Goal: Task Accomplishment & Management: Use online tool/utility

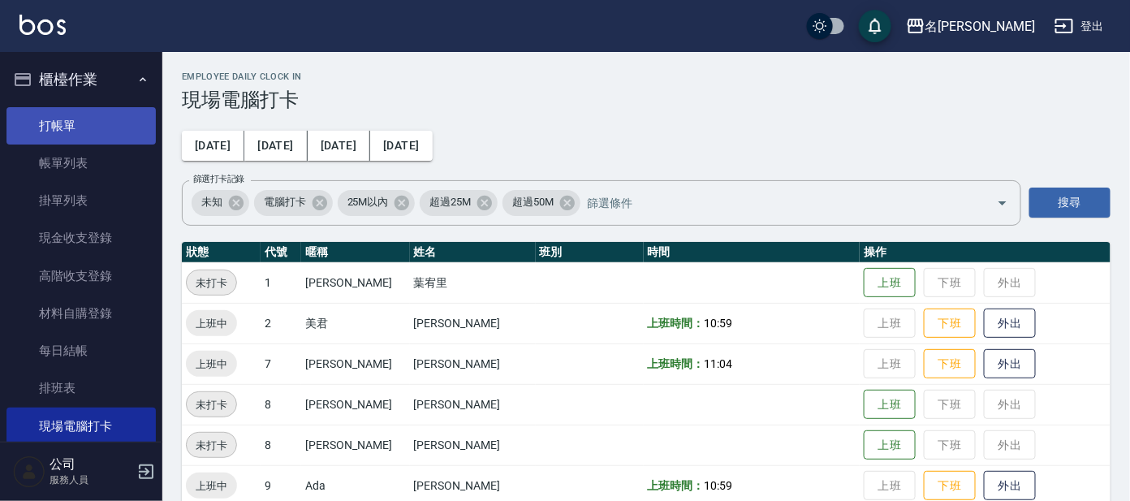
click at [78, 128] on link "打帳單" at bounding box center [80, 125] width 149 height 37
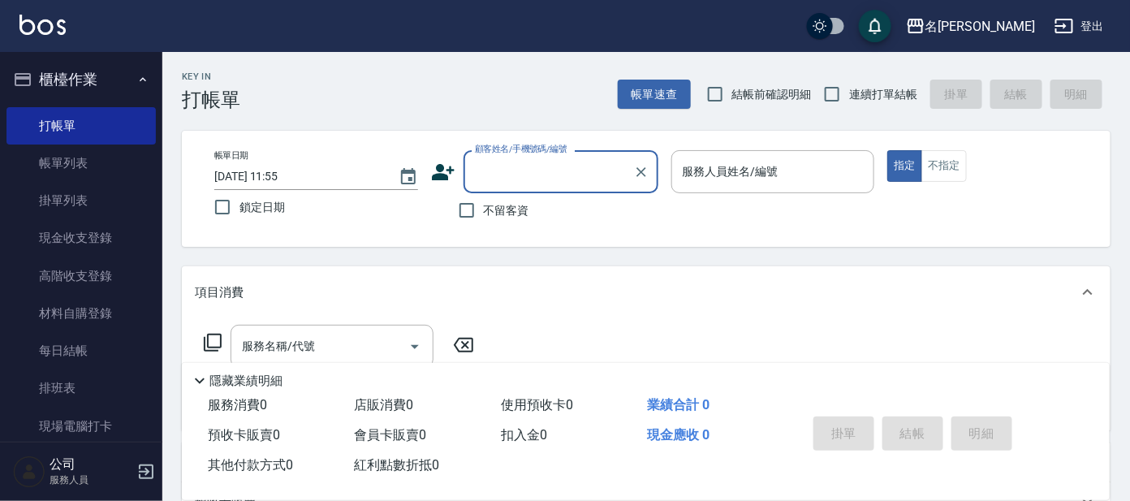
click at [547, 167] on input "顧客姓名/手機號碼/編號" at bounding box center [549, 171] width 156 height 28
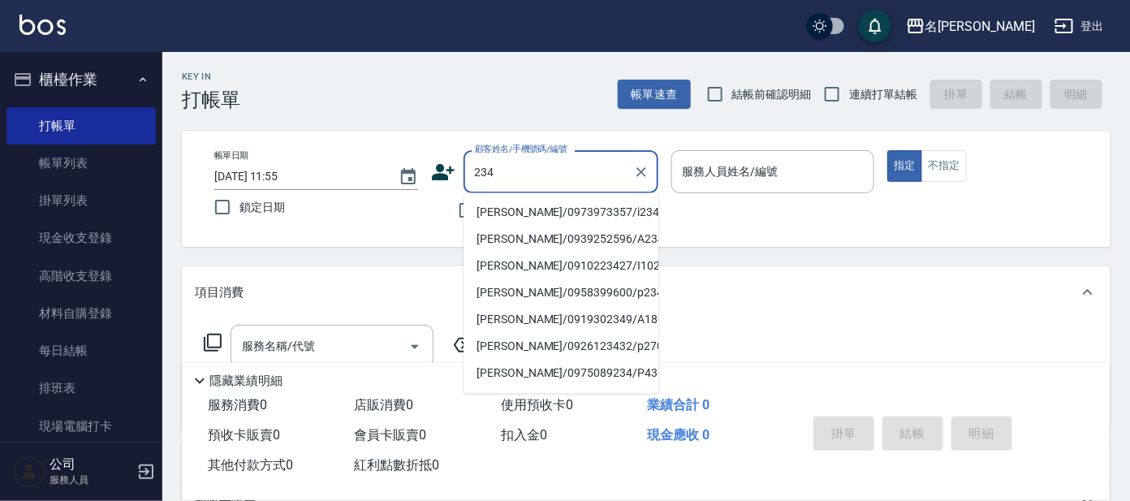
click at [559, 207] on li "[PERSON_NAME]/0973973357/i234" at bounding box center [560, 213] width 195 height 27
type input "[PERSON_NAME]/0973973357/i234"
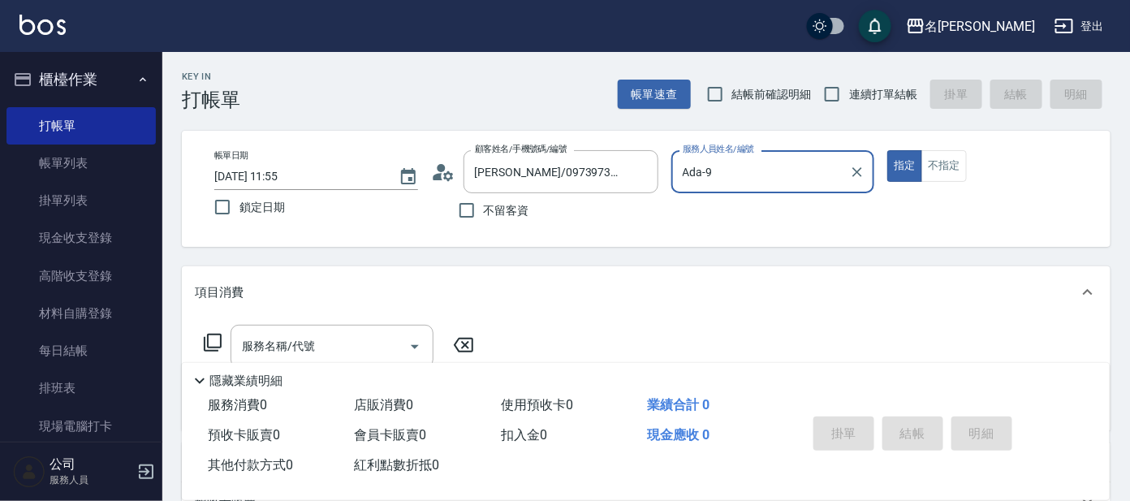
type input "Ada-9"
click at [444, 177] on icon at bounding box center [448, 175] width 10 height 10
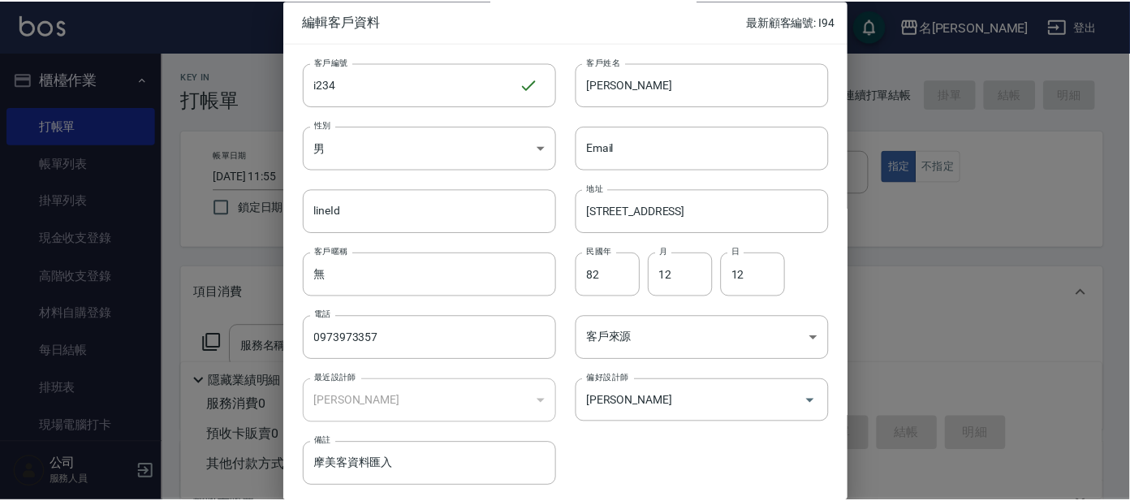
scroll to position [61, 0]
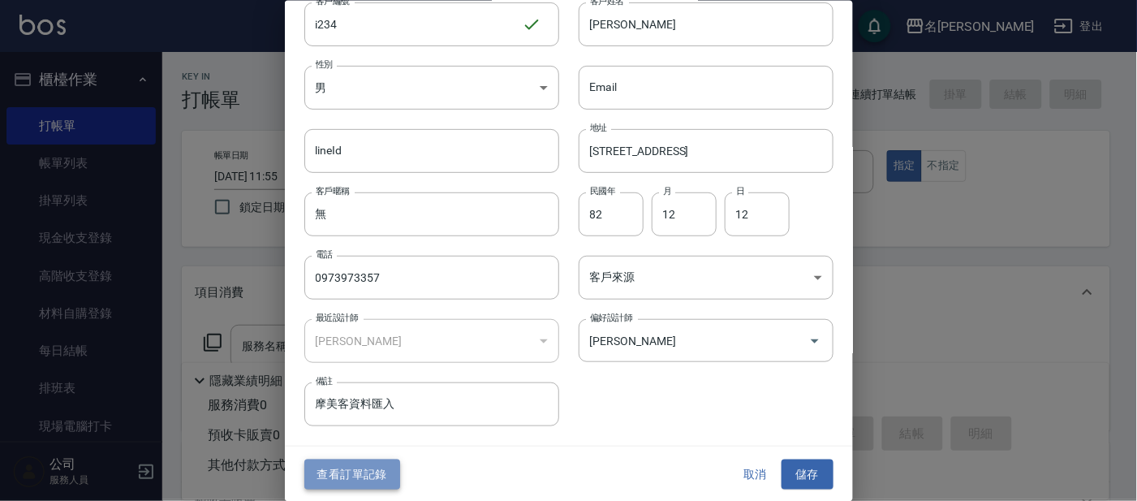
click at [364, 470] on button "查看訂單記錄" at bounding box center [352, 474] width 96 height 30
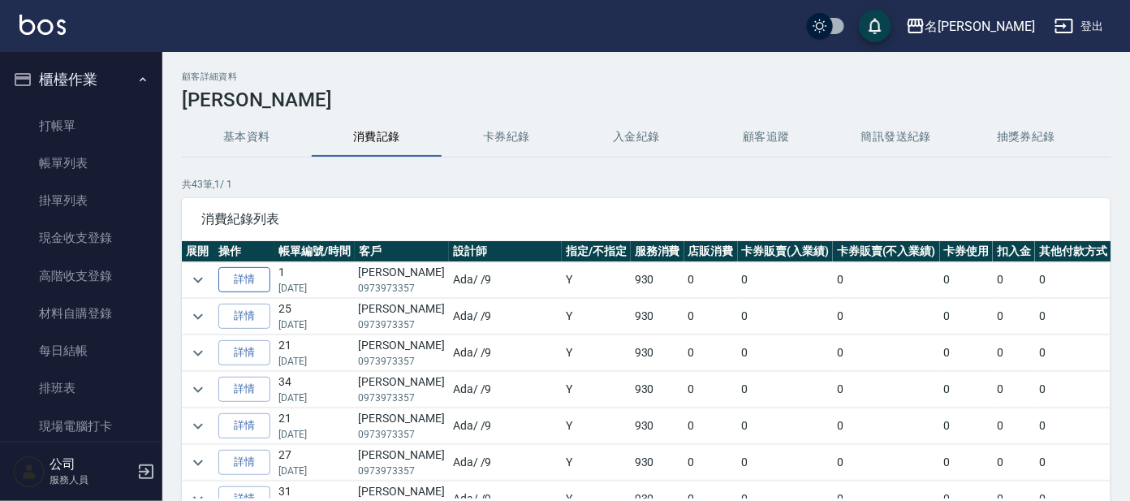
click at [226, 269] on link "詳情" at bounding box center [244, 279] width 52 height 25
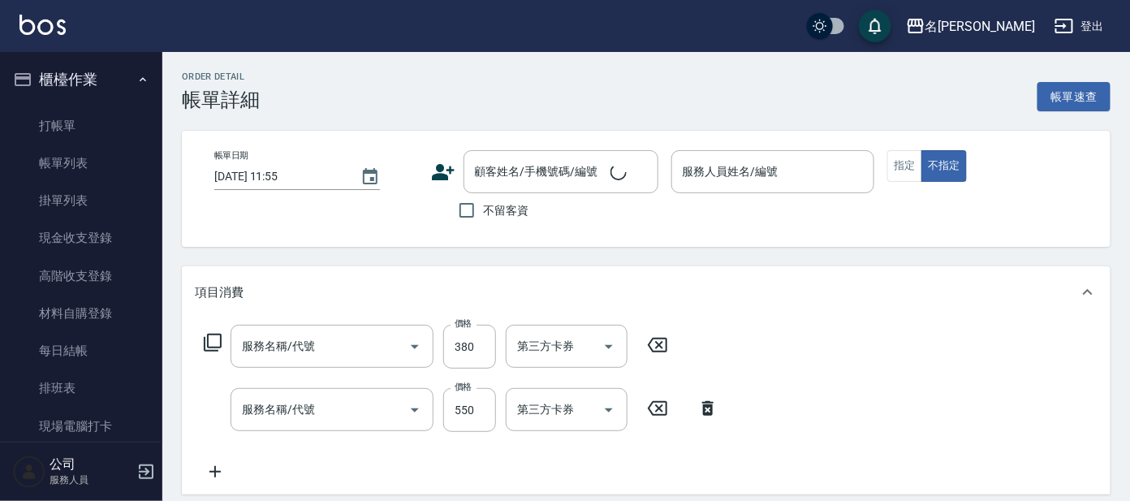
type input "[DATE] 12:18"
type input "Ada-9"
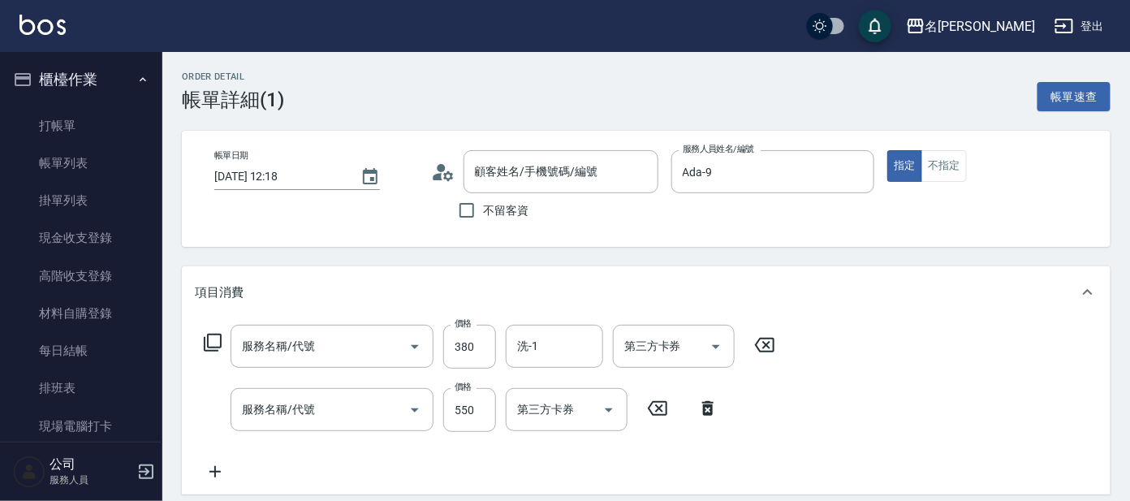
type input "舒壓+洗髮+養髮(518)"
type input "剪髮 講師級設計師(300)"
type input "[PERSON_NAME]/0973973357/i234"
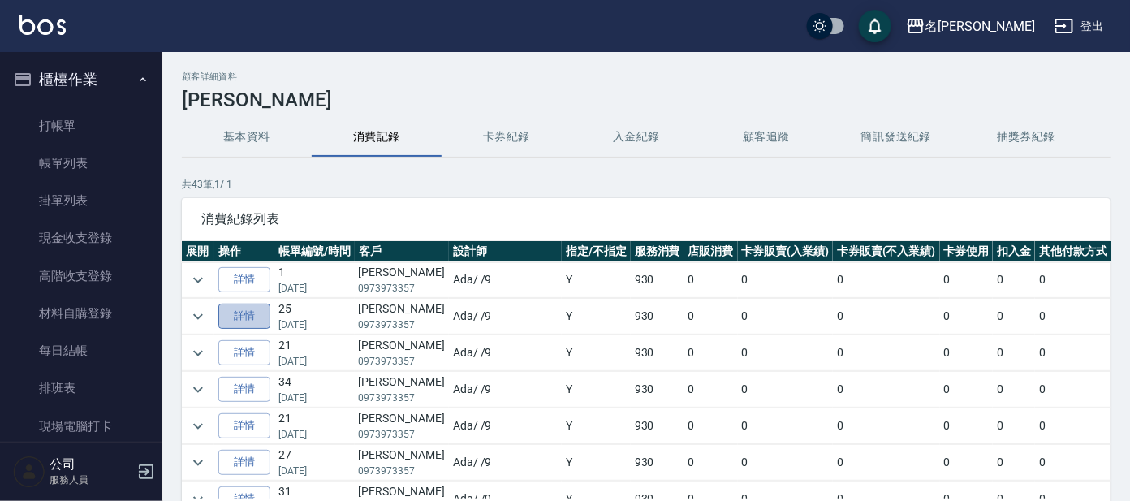
click at [245, 320] on link "詳情" at bounding box center [244, 315] width 52 height 25
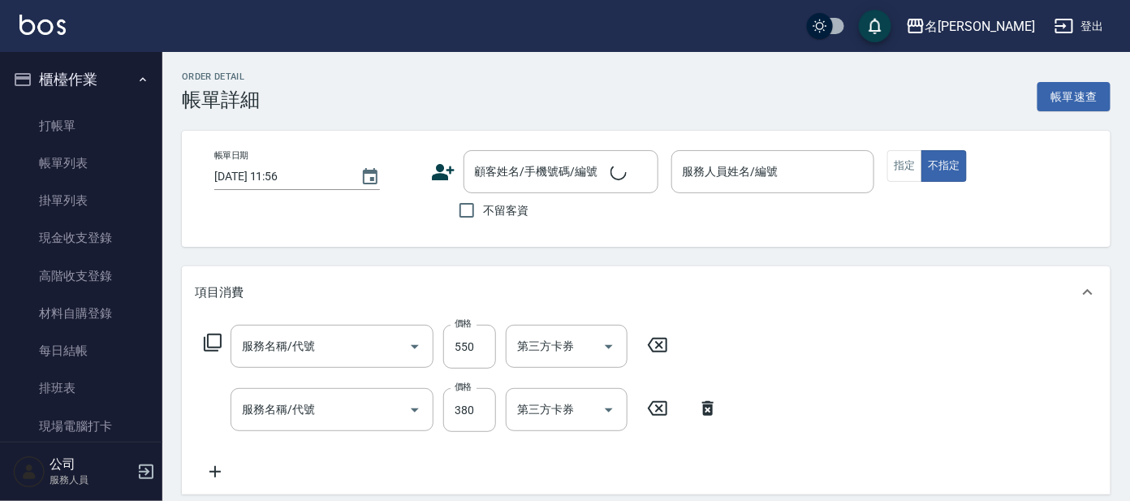
type input "[DATE] 19:25"
type input "Ada-9"
type input "剪髮 A級設計師(301)"
type input "舒壓+洗髮+養髮(518)"
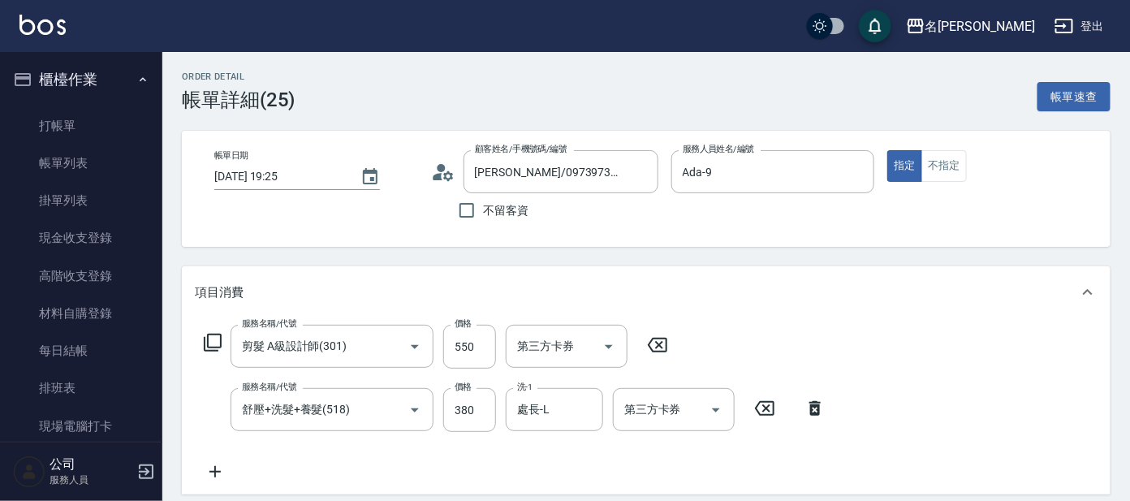
type input "[PERSON_NAME]/0973973357/i234"
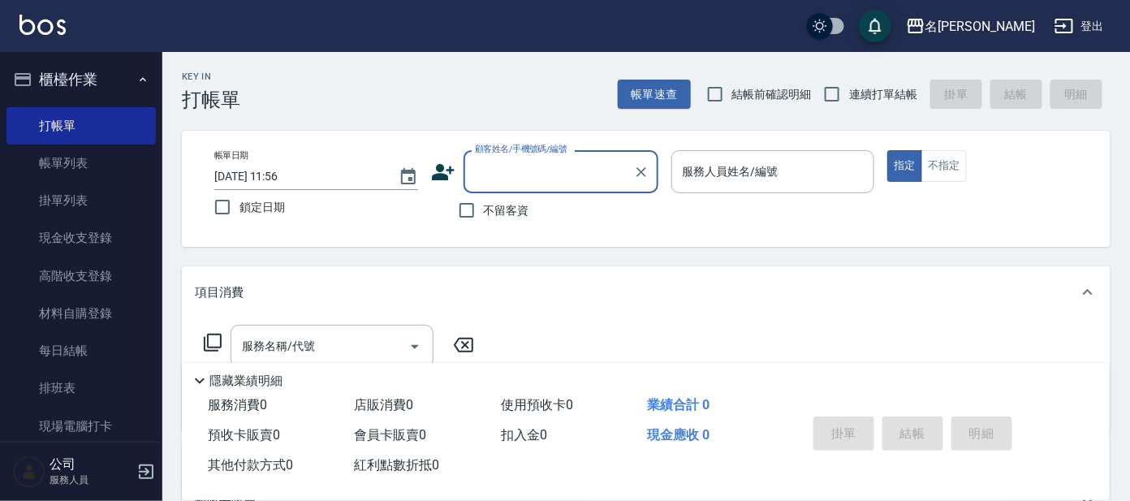
click at [499, 183] on input "顧客姓名/手機號碼/編號" at bounding box center [549, 171] width 156 height 28
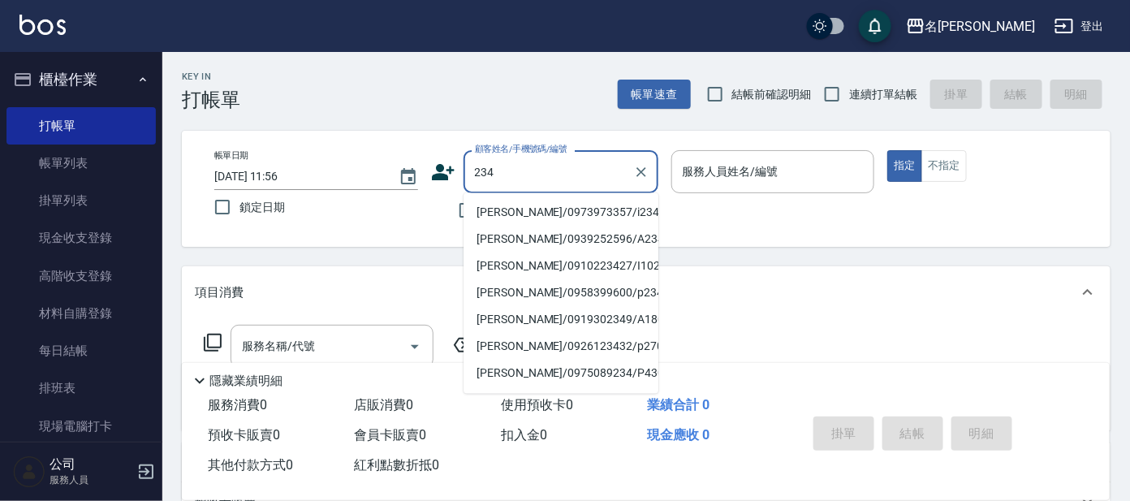
click at [494, 209] on li "[PERSON_NAME]/0973973357/i234" at bounding box center [560, 213] width 195 height 27
type input "[PERSON_NAME]/0973973357/i234"
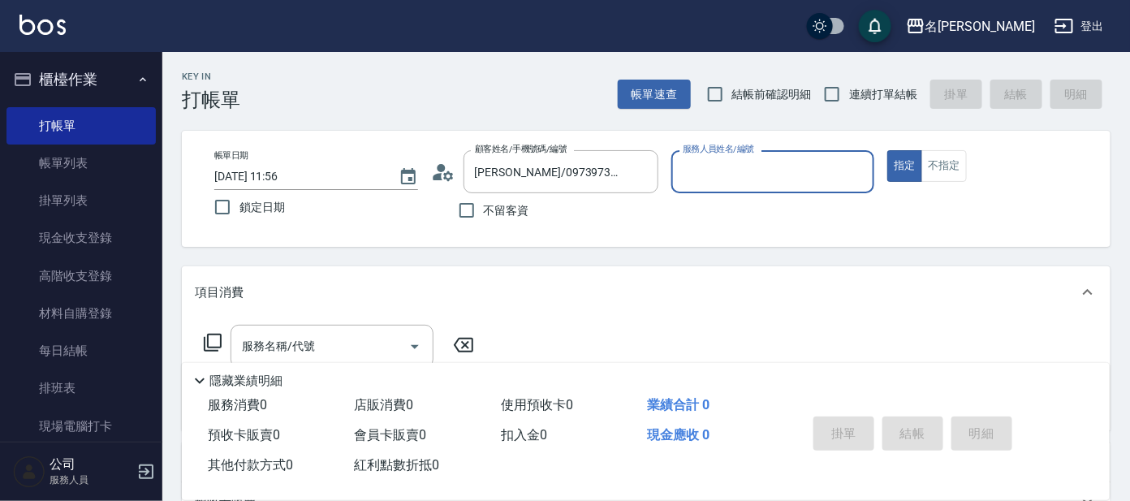
type input "Ada-9"
click at [364, 328] on div "服務名稱/代號" at bounding box center [331, 346] width 203 height 43
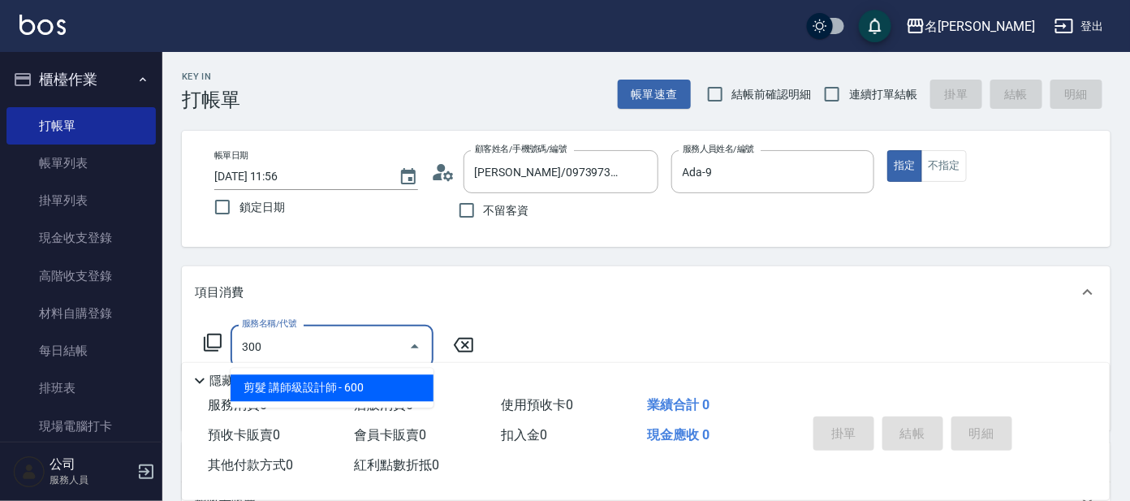
click at [380, 381] on span "剪髮 講師級設計師 - 600" at bounding box center [331, 388] width 203 height 27
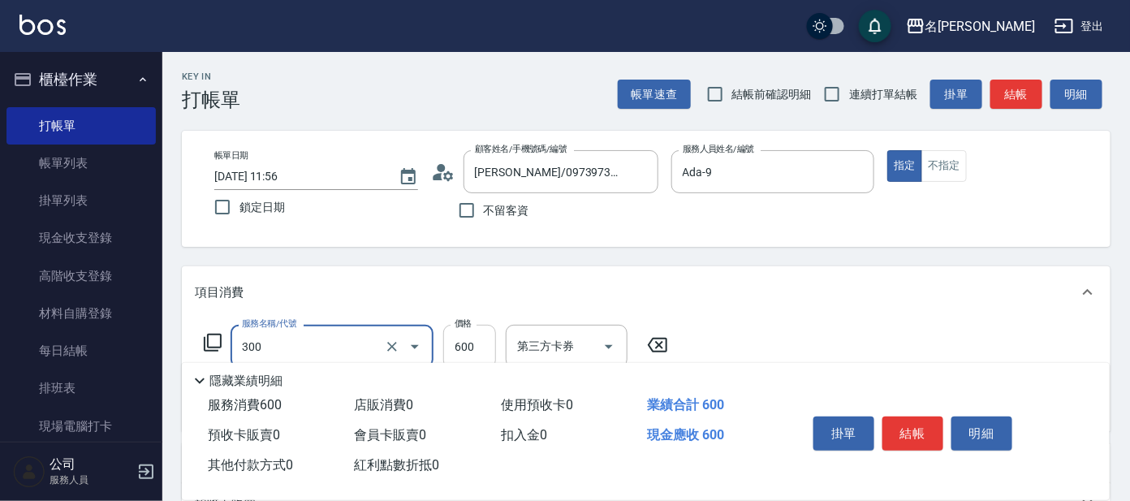
type input "剪髮 講師級設計師(300)"
click at [481, 338] on input "600" at bounding box center [469, 347] width 53 height 44
type input "550"
click at [661, 299] on div "項目消費" at bounding box center [636, 292] width 883 height 17
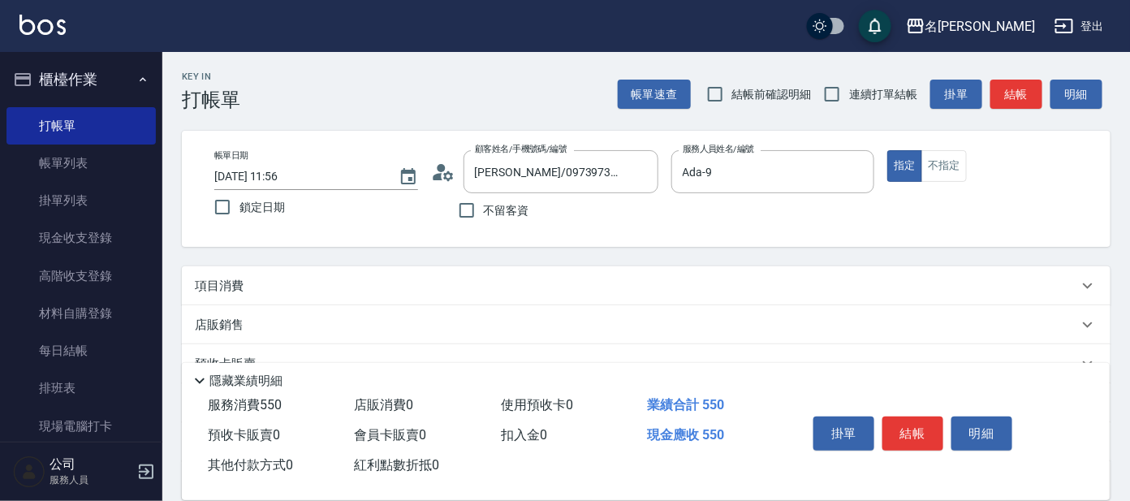
click at [270, 276] on div "項目消費" at bounding box center [646, 285] width 928 height 39
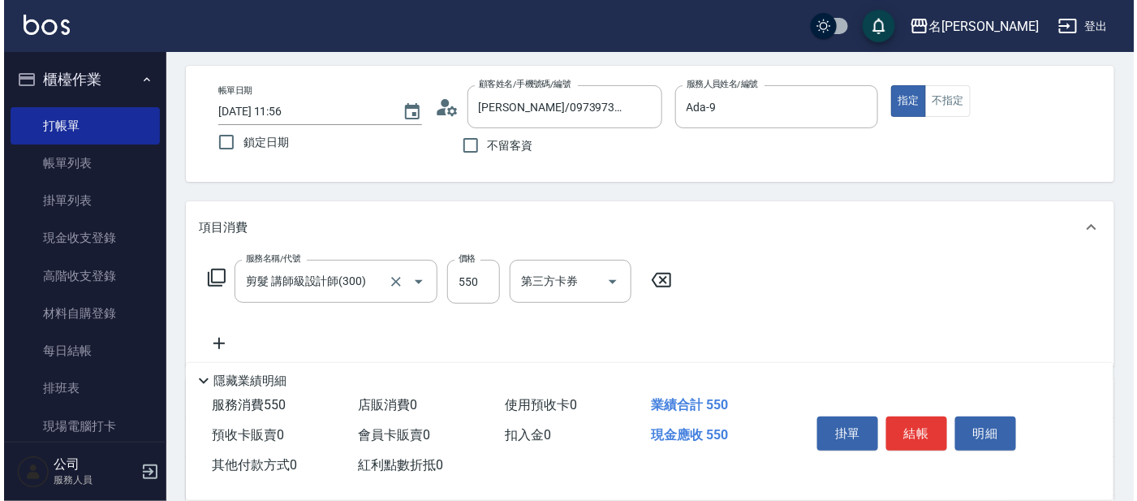
scroll to position [101, 0]
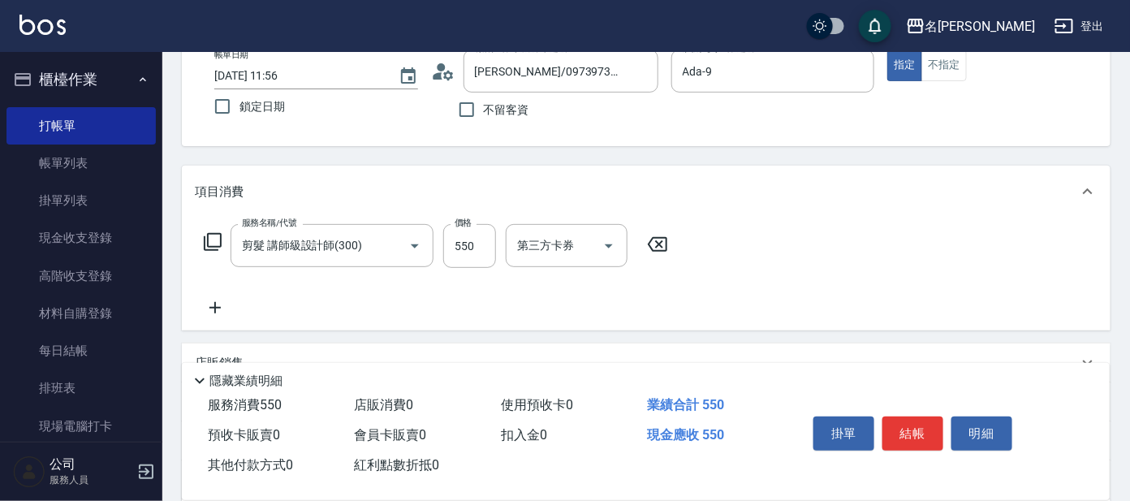
click at [209, 237] on icon at bounding box center [212, 241] width 19 height 19
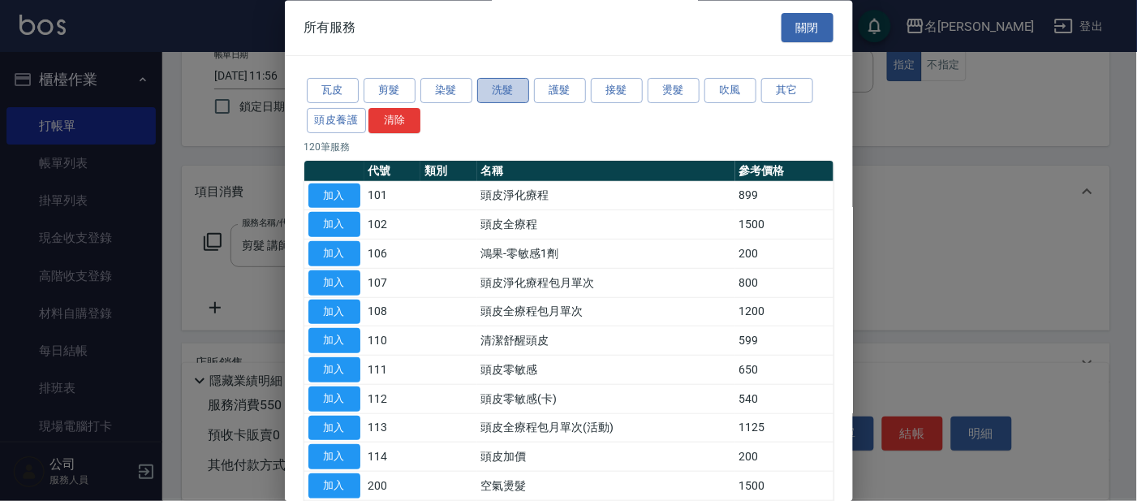
click at [519, 80] on button "洗髮" at bounding box center [503, 91] width 52 height 25
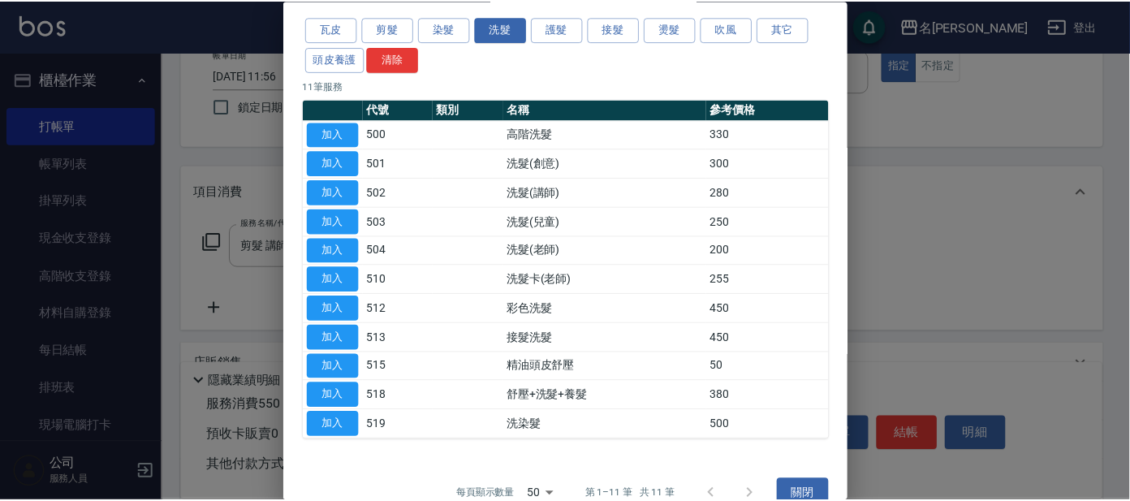
scroll to position [88, 0]
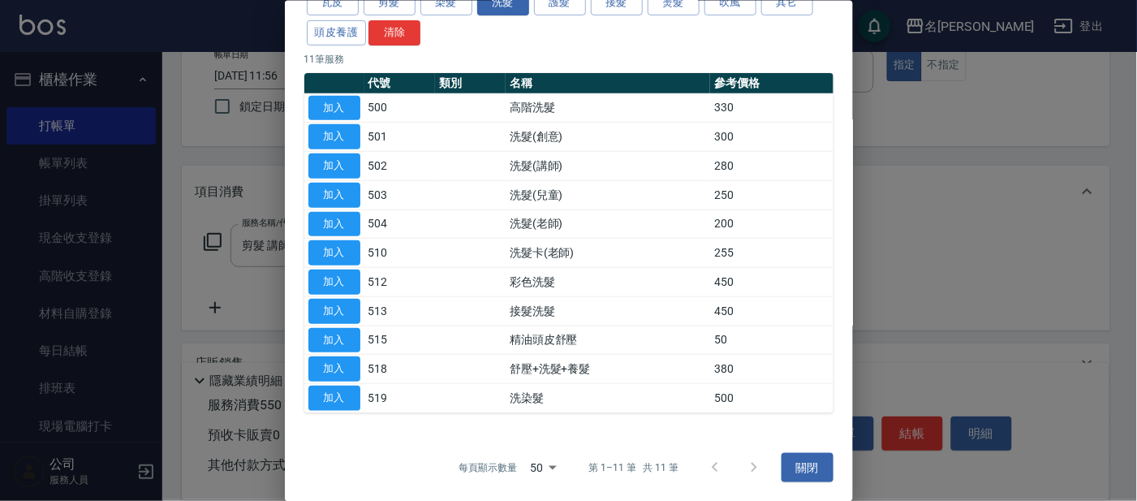
click at [341, 362] on button "加入" at bounding box center [334, 368] width 52 height 25
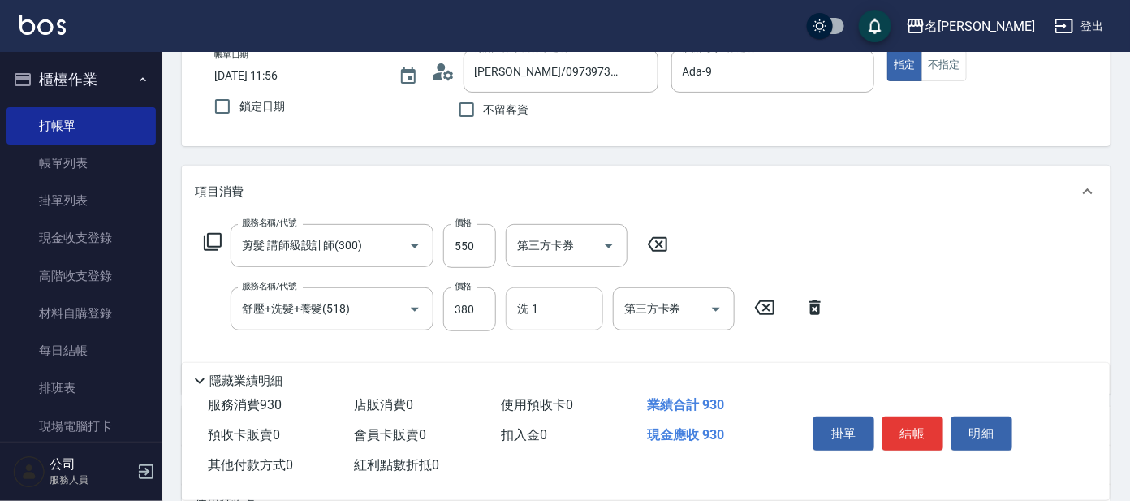
scroll to position [303, 0]
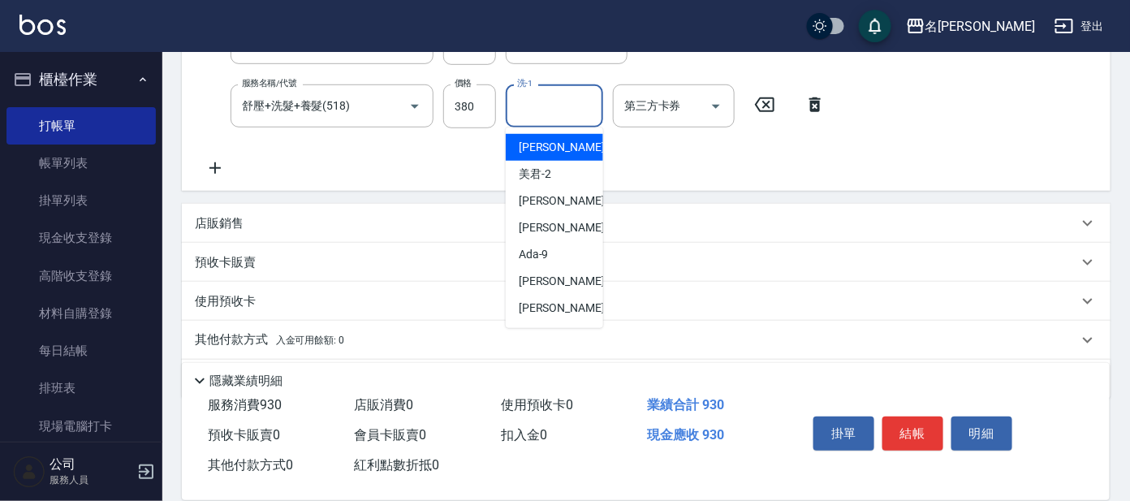
drag, startPoint x: 566, startPoint y: 90, endPoint x: 552, endPoint y: 133, distance: 45.4
click at [566, 96] on input "洗-1" at bounding box center [554, 106] width 83 height 28
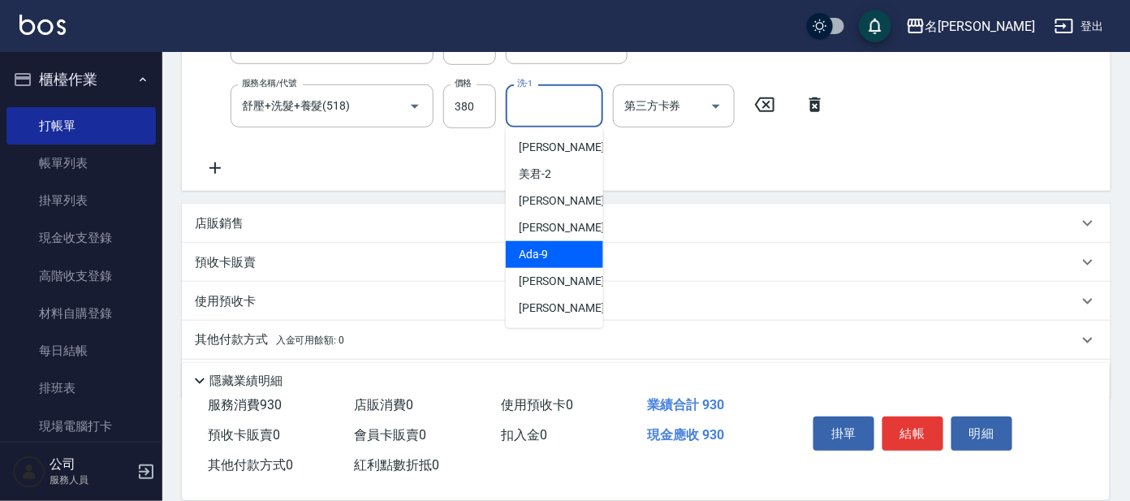
scroll to position [101, 0]
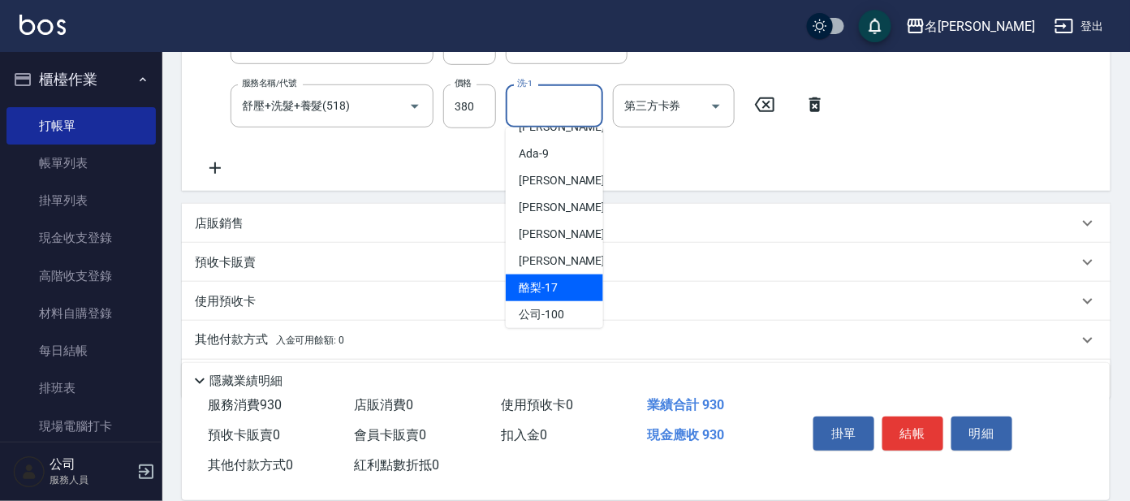
click at [557, 280] on div "酪梨 -17" at bounding box center [554, 287] width 97 height 27
type input "酪梨-17"
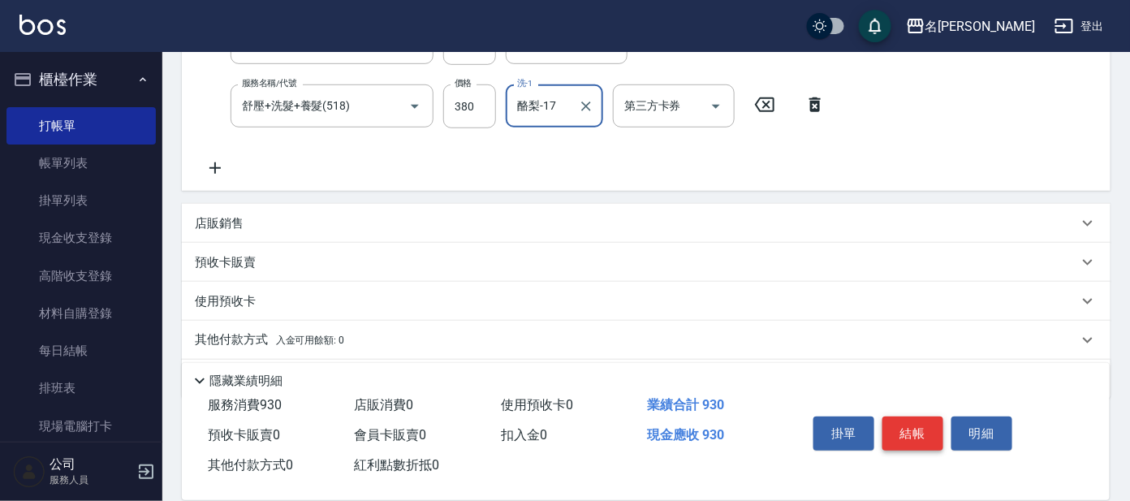
click at [918, 416] on button "結帳" at bounding box center [912, 433] width 61 height 34
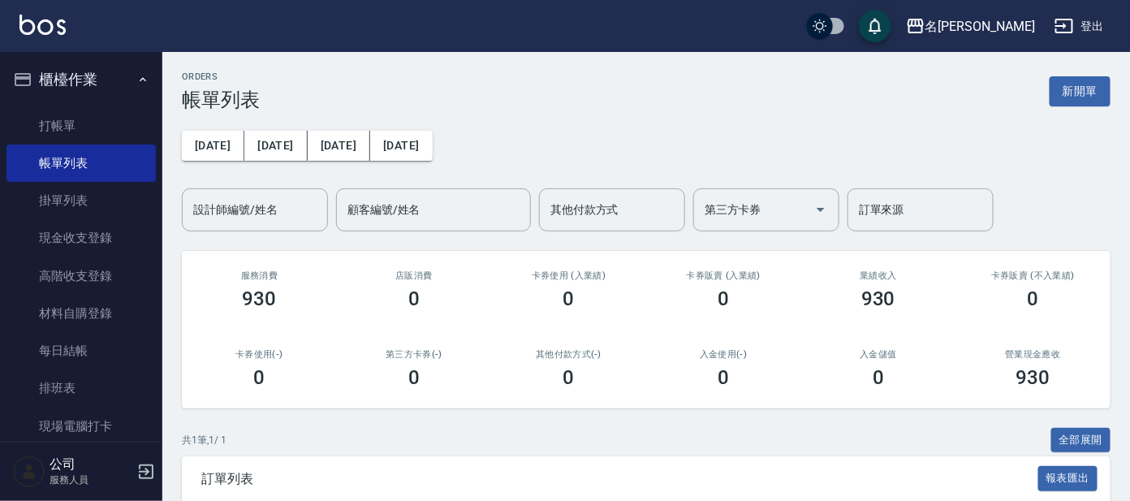
click at [67, 105] on ul "打帳單 帳單列表 掛單列表 現金收支登錄 高階收支登錄 材料自購登錄 每日結帳 排班表 現場電腦打卡" at bounding box center [80, 276] width 149 height 351
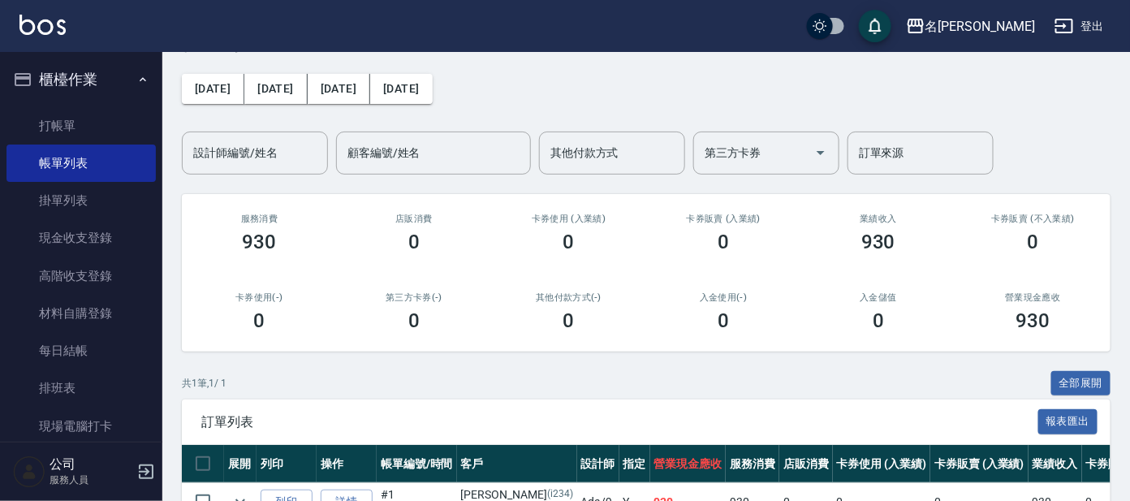
scroll to position [156, 0]
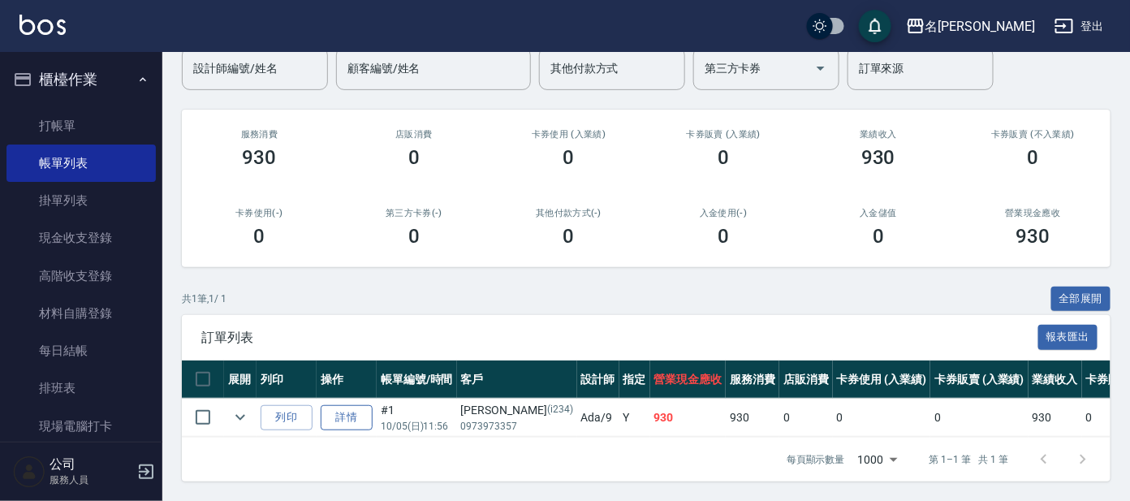
click at [333, 405] on link "詳情" at bounding box center [347, 417] width 52 height 25
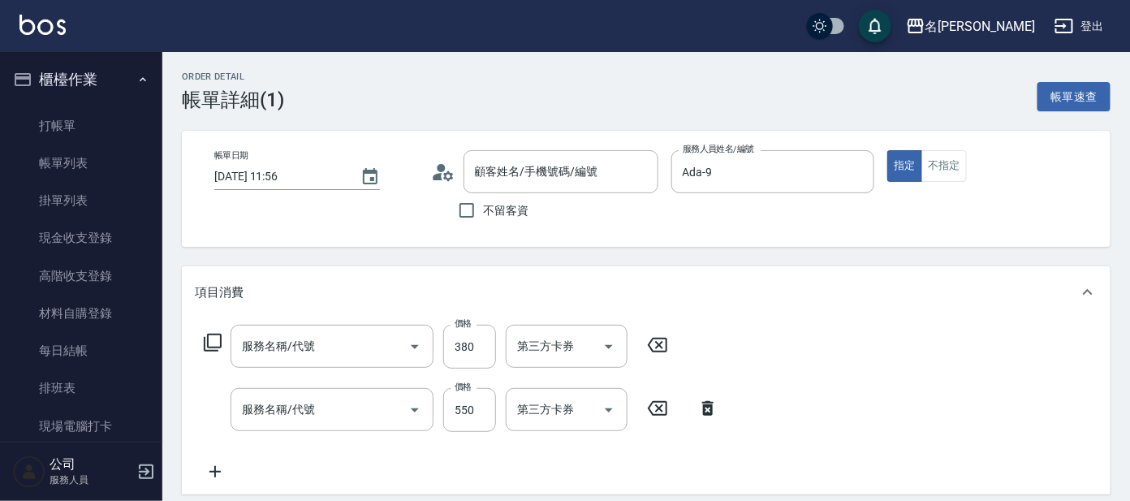
type input "[DATE] 11:56"
type input "Ada-9"
type input "舒壓+洗髮+養髮(518)"
type input "剪髮 講師級設計師(300)"
type input "[PERSON_NAME]/0973973357/i234"
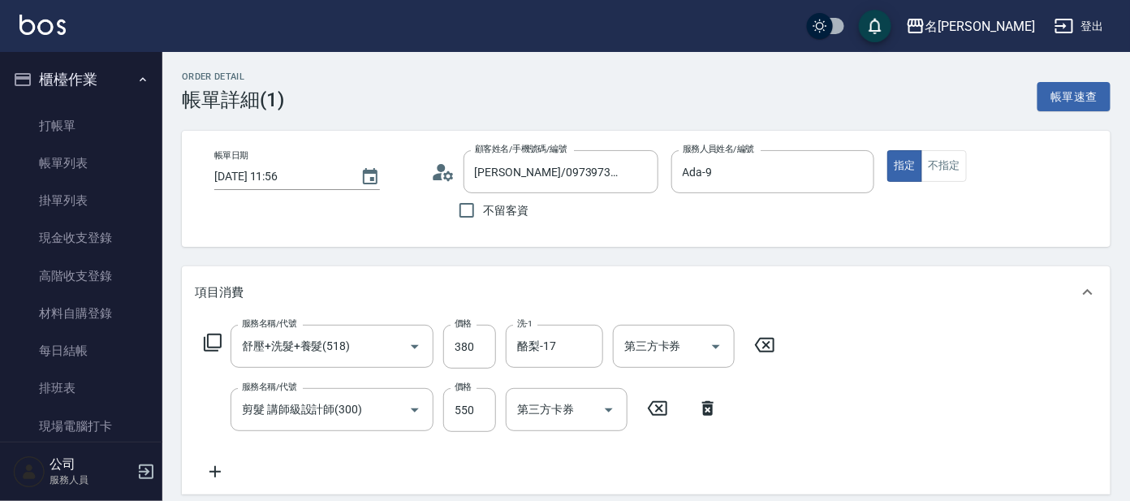
click at [439, 154] on div "顧客姓名/手機號碼/編號 [PERSON_NAME]/0973973357/i234 顧客姓名/手機號碼/編號" at bounding box center [544, 171] width 227 height 43
click at [444, 167] on circle at bounding box center [441, 168] width 8 height 8
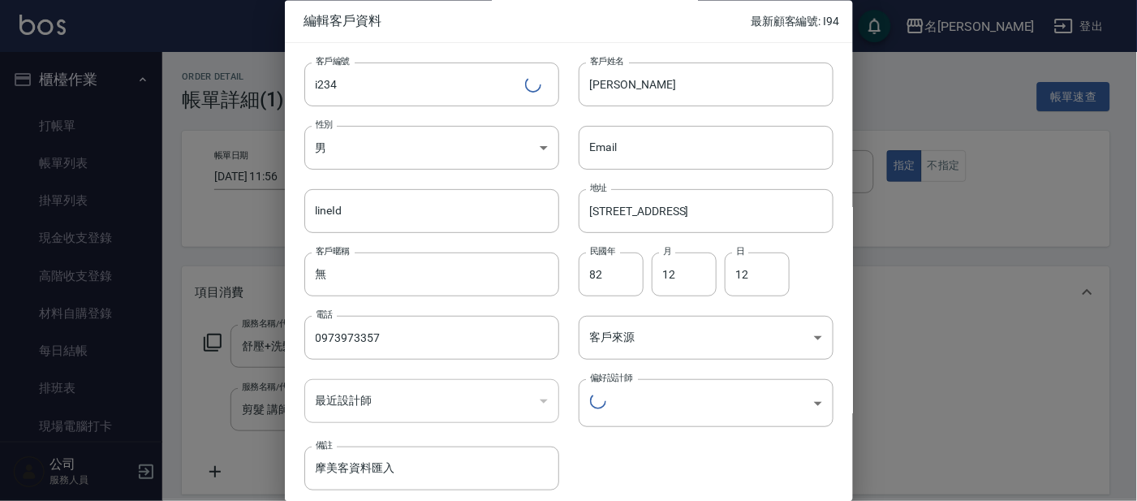
type input "8e6285ba-ce12-4fce-8780-774eff87aaad"
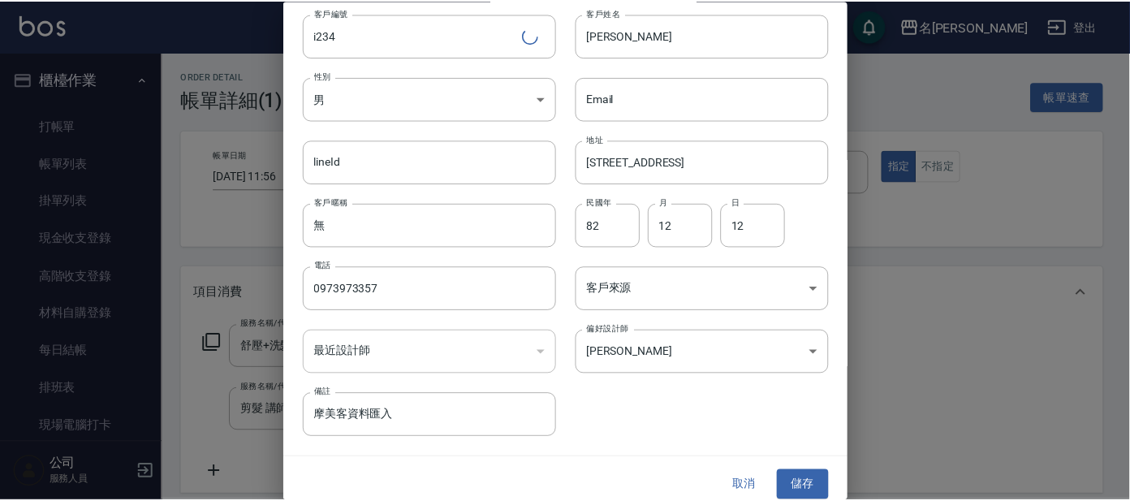
scroll to position [61, 0]
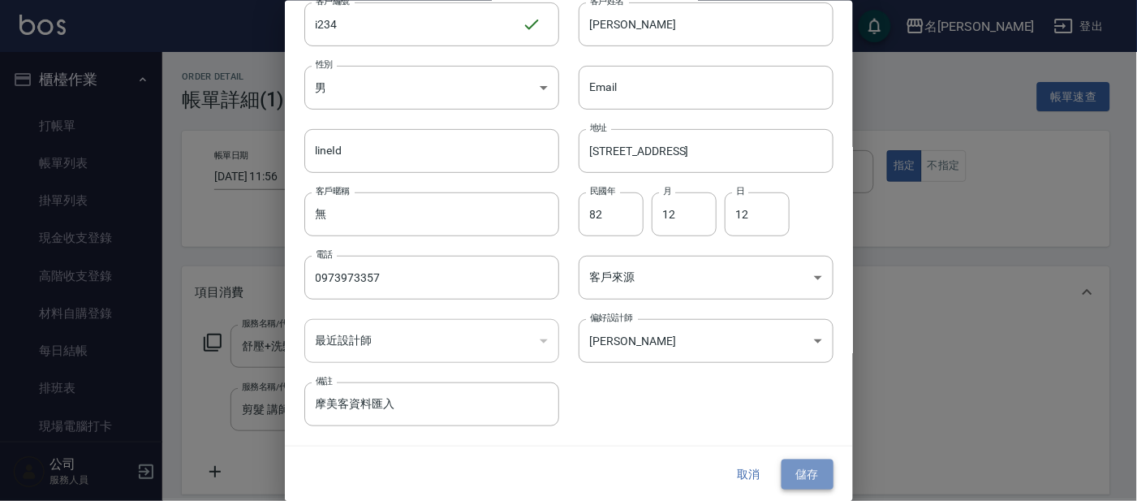
click at [799, 465] on button "儲存" at bounding box center [807, 474] width 52 height 30
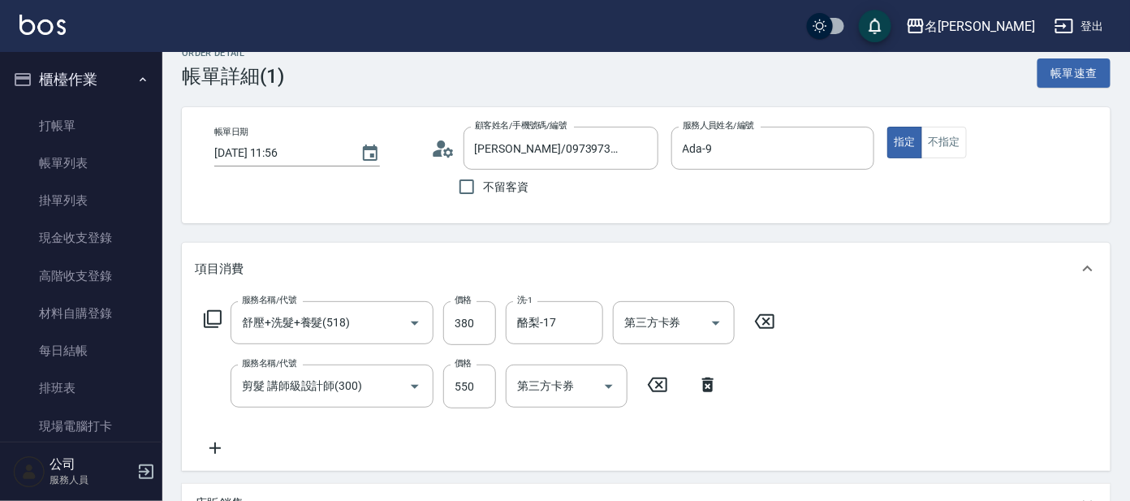
scroll to position [6, 0]
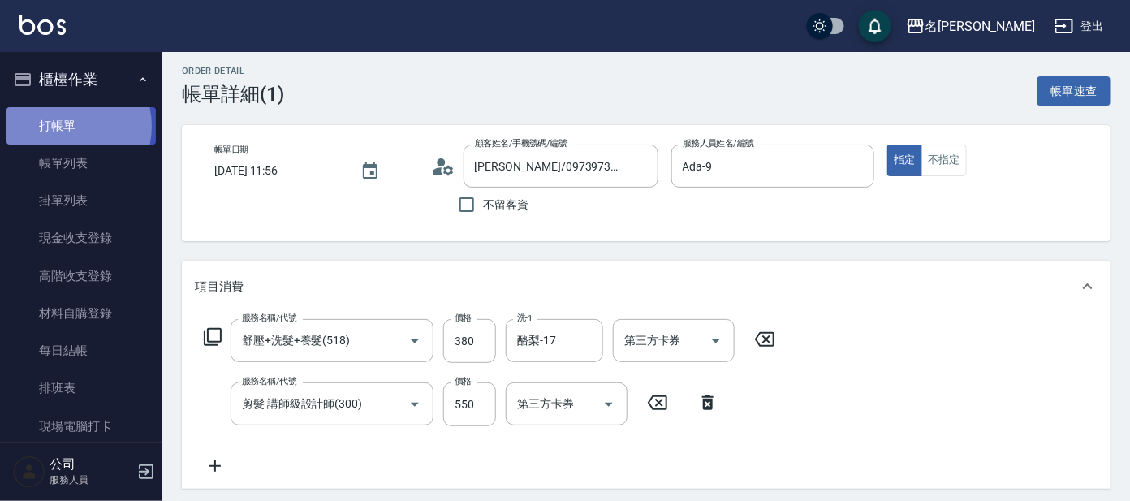
click at [67, 126] on link "打帳單" at bounding box center [80, 125] width 149 height 37
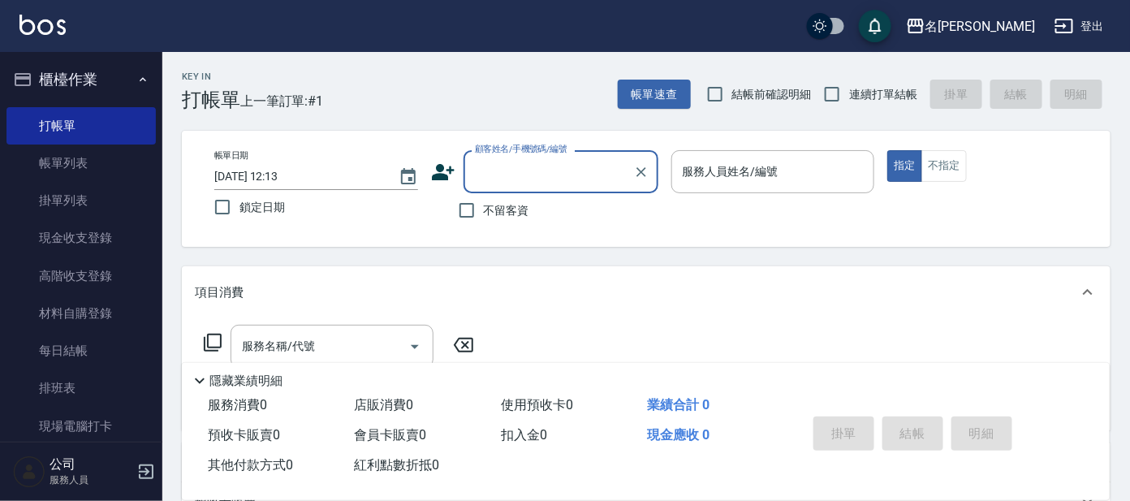
click at [540, 169] on input "顧客姓名/手機號碼/編號" at bounding box center [549, 171] width 156 height 28
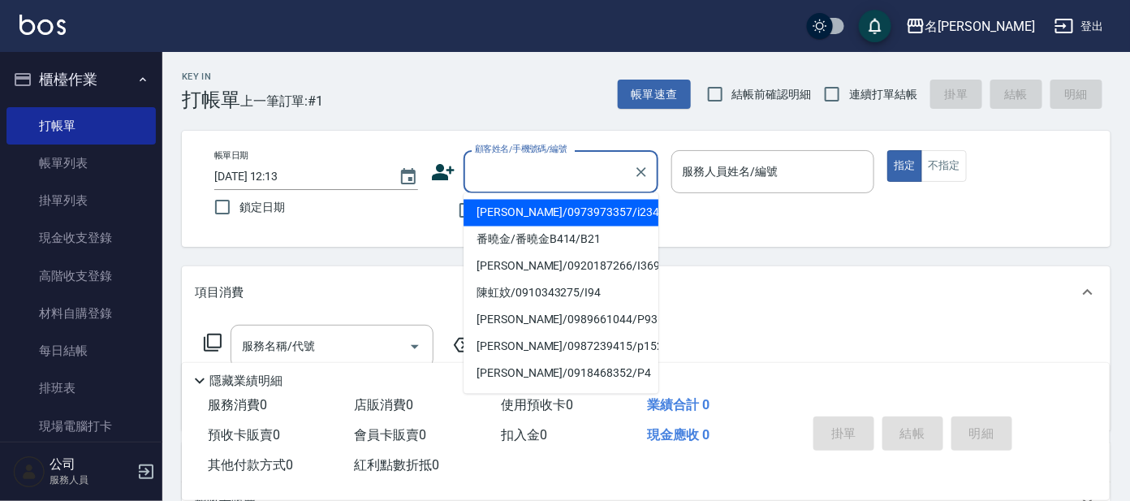
type input "h"
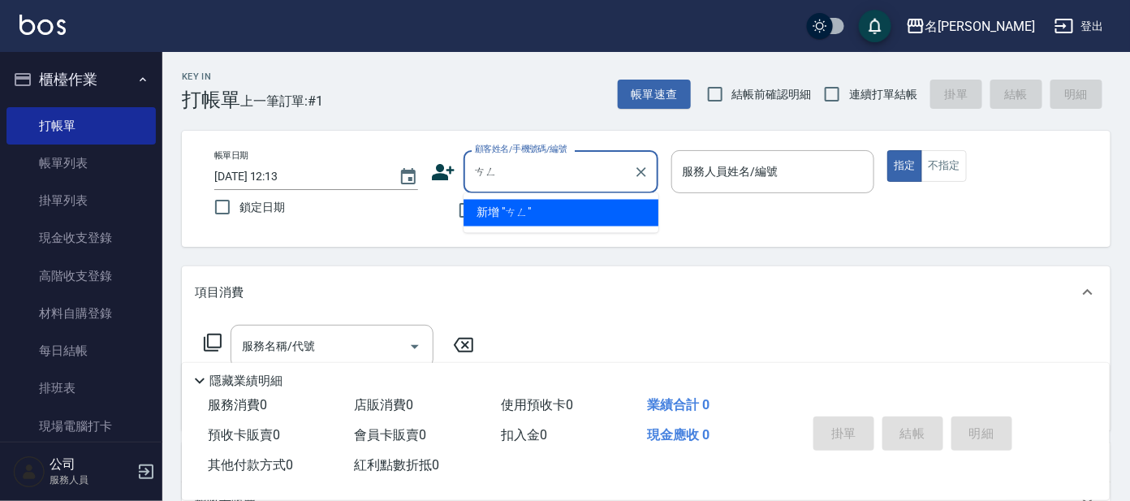
type input "噌"
click at [596, 211] on li "[PERSON_NAME]/0937062991/I78" at bounding box center [560, 213] width 195 height 27
type input "[PERSON_NAME]/0937062991/I78"
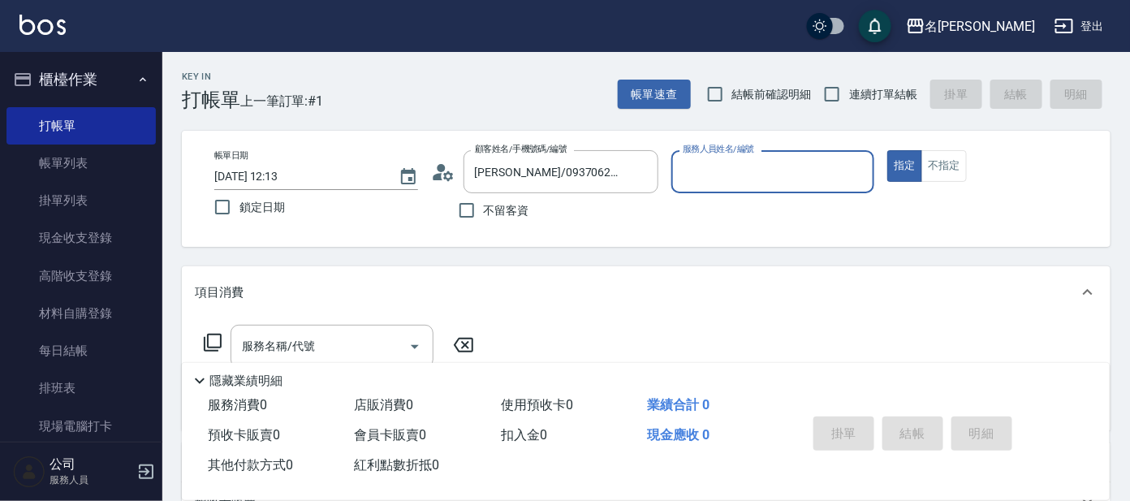
type input "Ada-9"
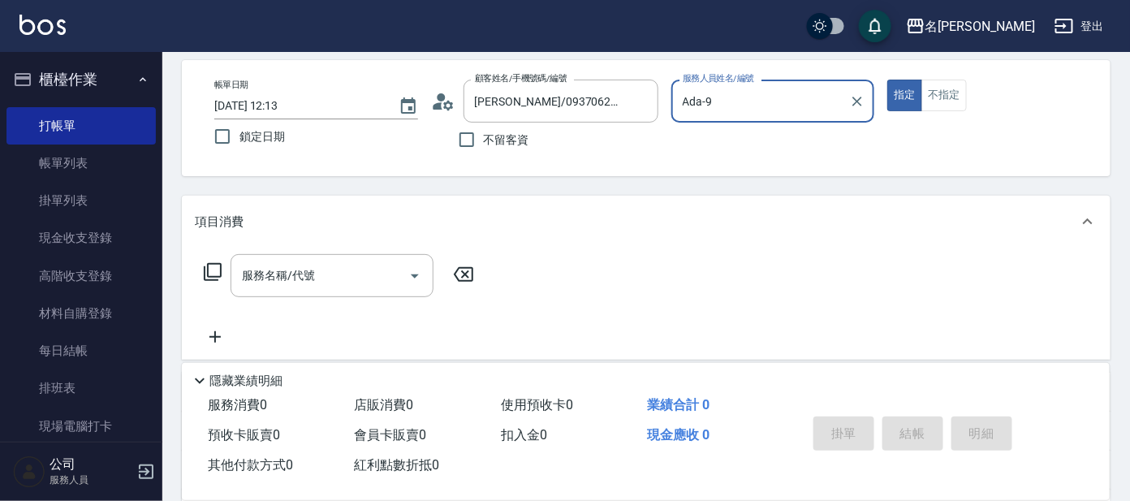
scroll to position [101, 0]
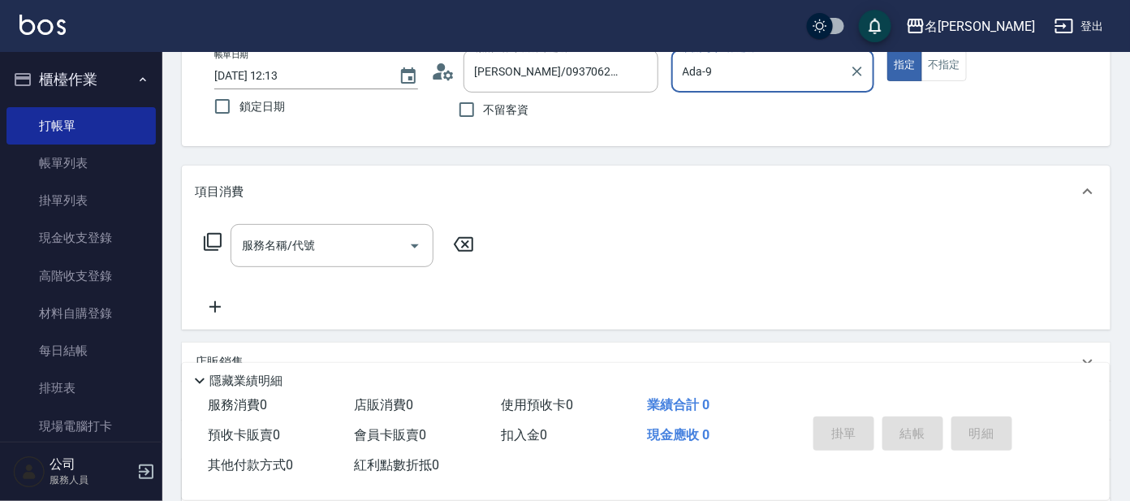
click at [213, 241] on icon at bounding box center [212, 241] width 19 height 19
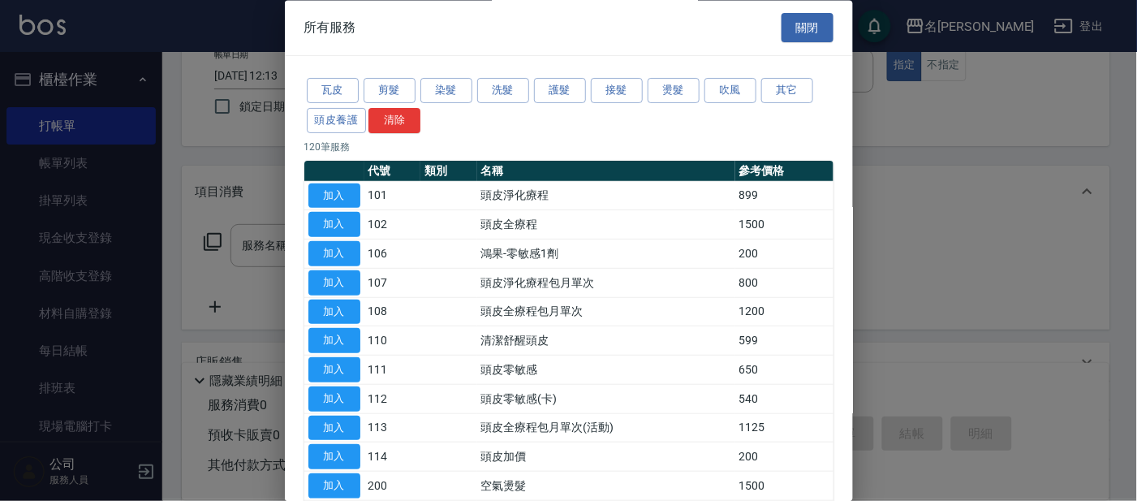
click at [209, 152] on div at bounding box center [568, 250] width 1137 height 501
click at [939, 153] on div at bounding box center [568, 250] width 1137 height 501
click at [808, 27] on button "關閉" at bounding box center [807, 28] width 52 height 30
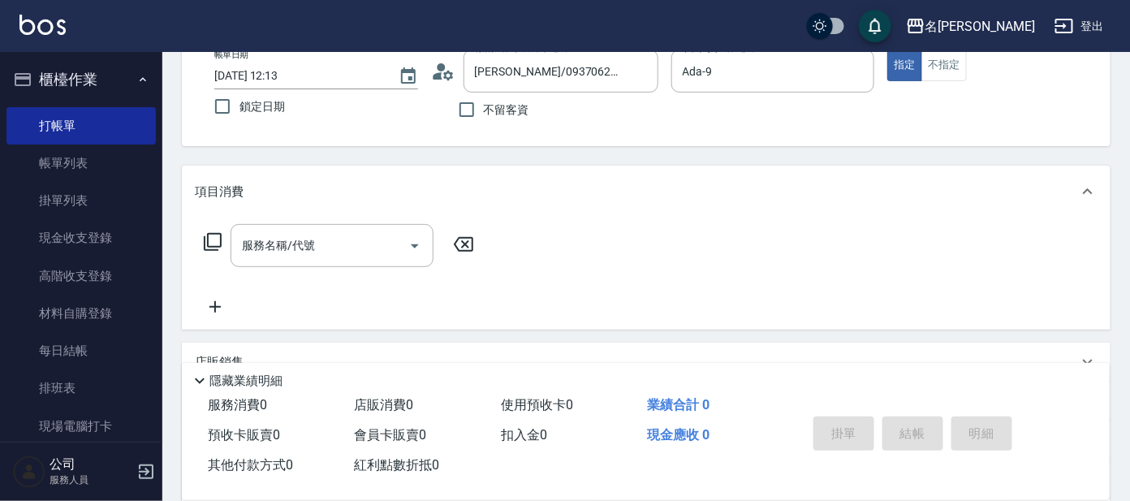
click at [217, 236] on icon at bounding box center [212, 241] width 19 height 19
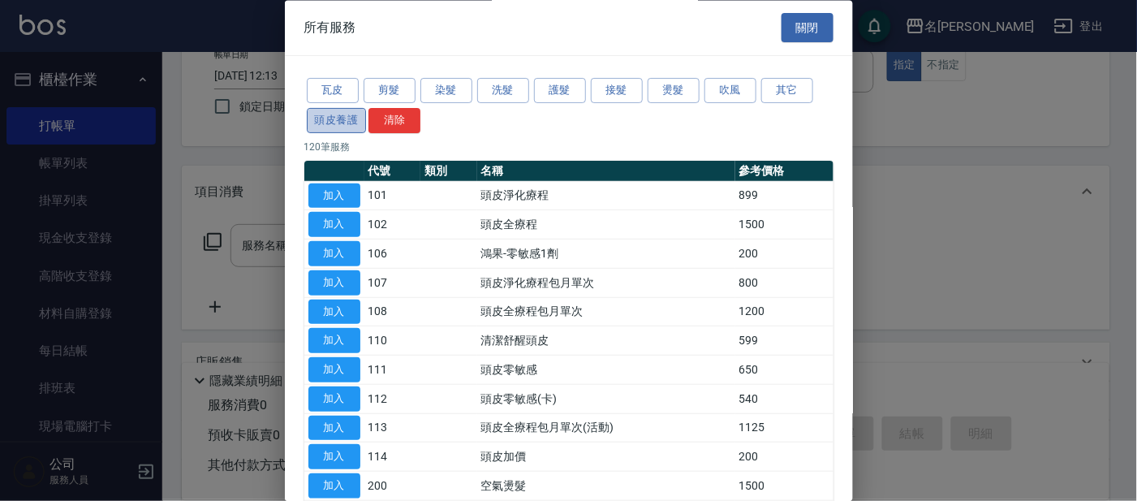
click at [344, 120] on button "頭皮養護" at bounding box center [337, 120] width 60 height 25
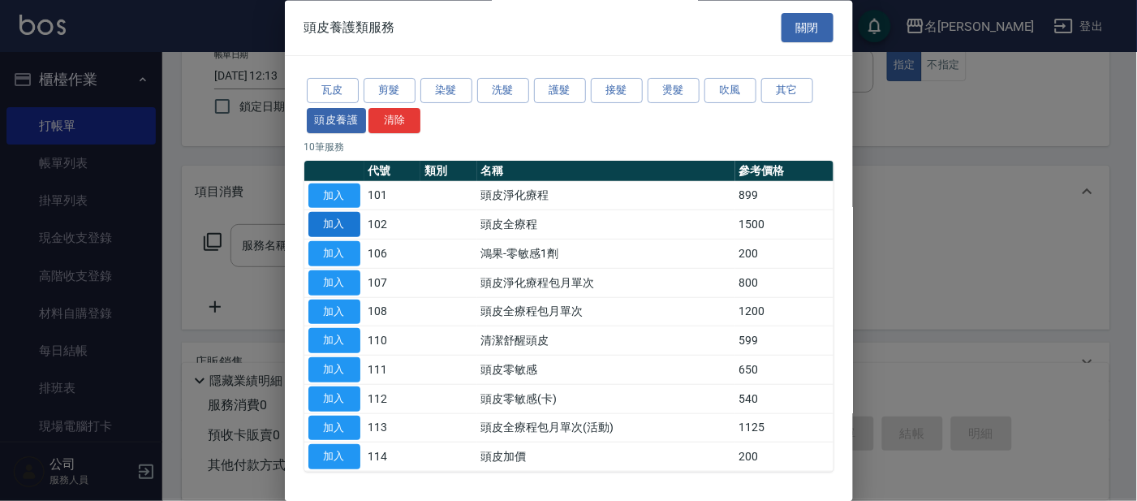
click at [350, 222] on button "加入" at bounding box center [334, 225] width 52 height 25
type input "頭皮全療程(102)"
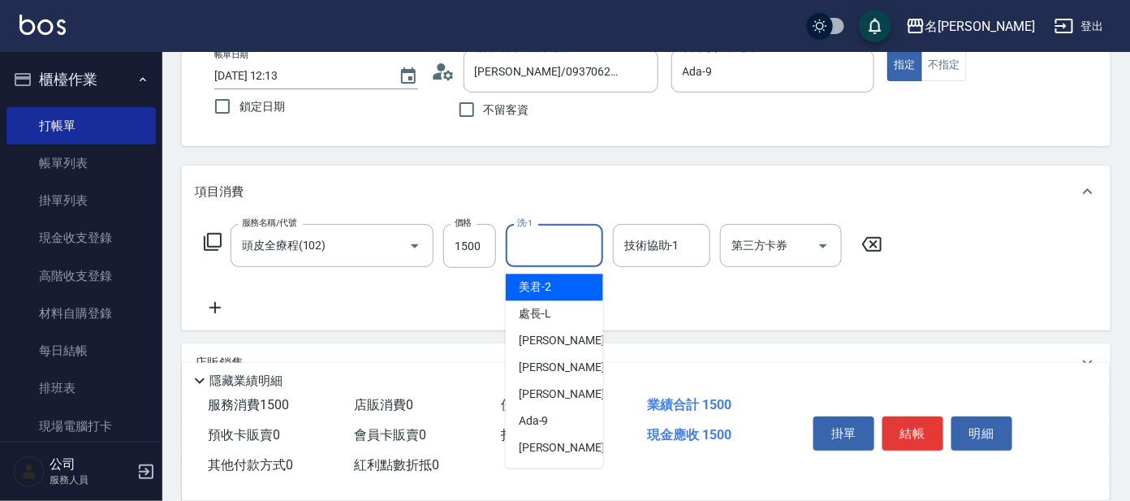
click at [538, 257] on input "洗-1" at bounding box center [554, 245] width 83 height 28
click at [540, 281] on span "酪梨 -17" at bounding box center [538, 287] width 39 height 17
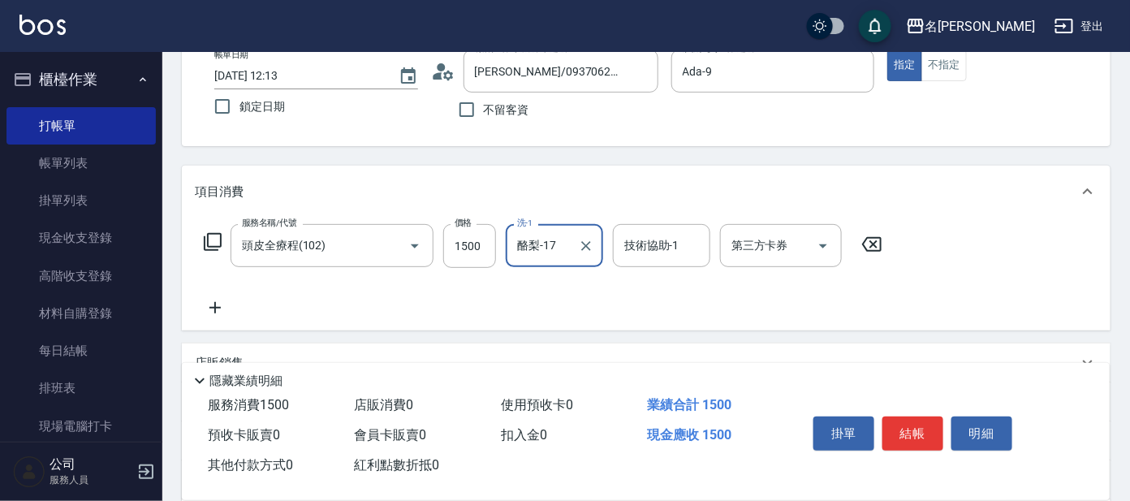
type input "酪梨-17"
click at [214, 232] on icon at bounding box center [212, 241] width 19 height 19
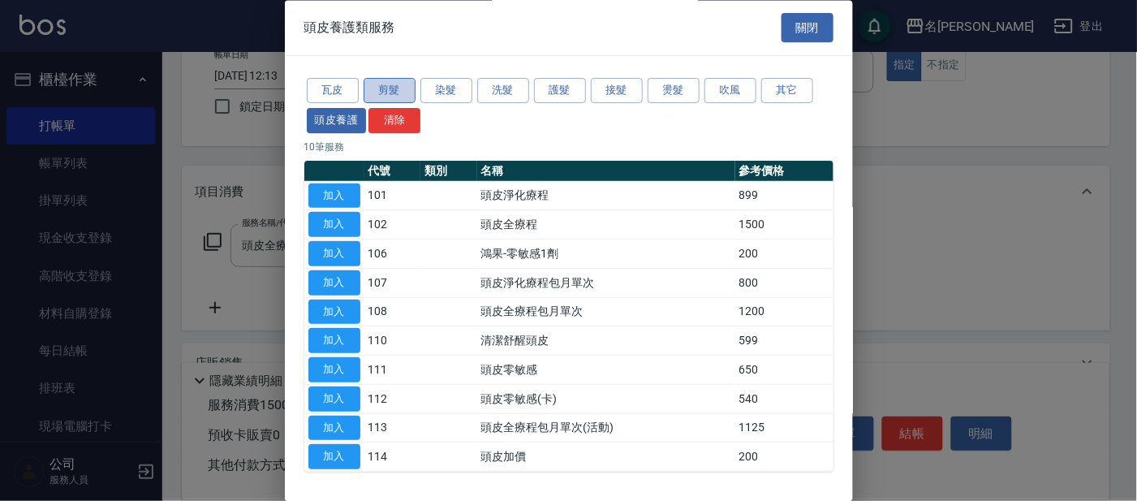
click at [395, 97] on button "剪髮" at bounding box center [390, 91] width 52 height 25
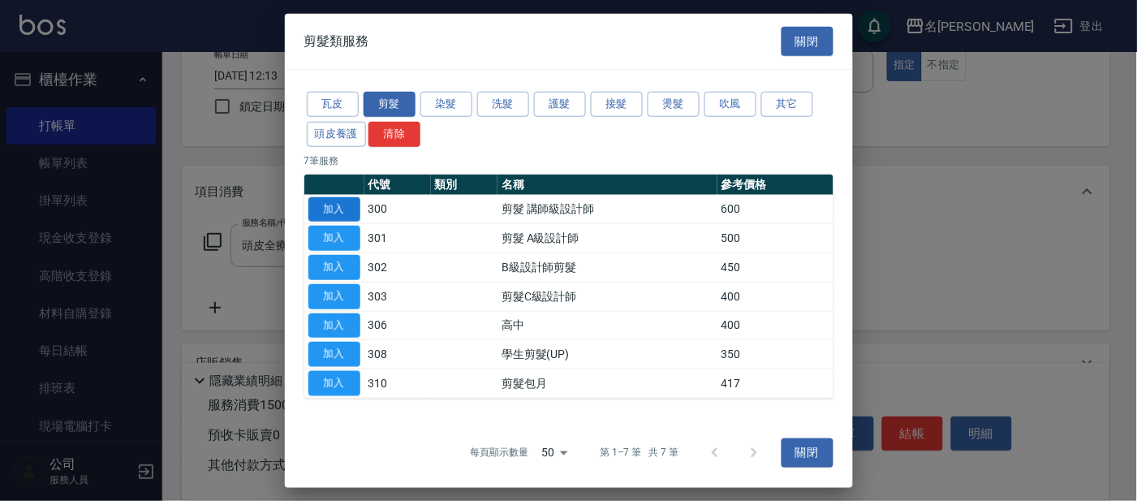
click at [334, 207] on button "加入" at bounding box center [334, 208] width 52 height 25
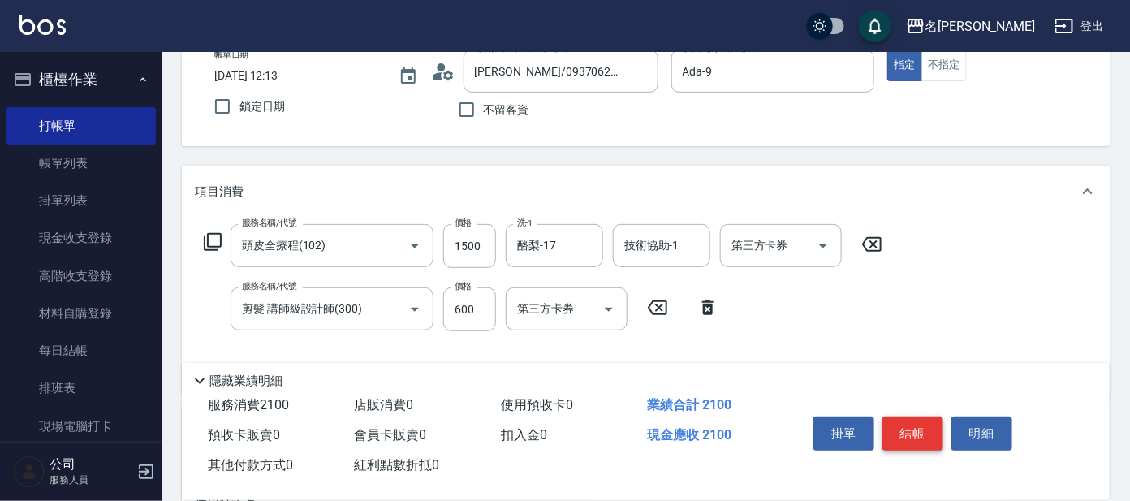
click at [913, 418] on button "結帳" at bounding box center [912, 433] width 61 height 34
